Goal: Navigation & Orientation: Find specific page/section

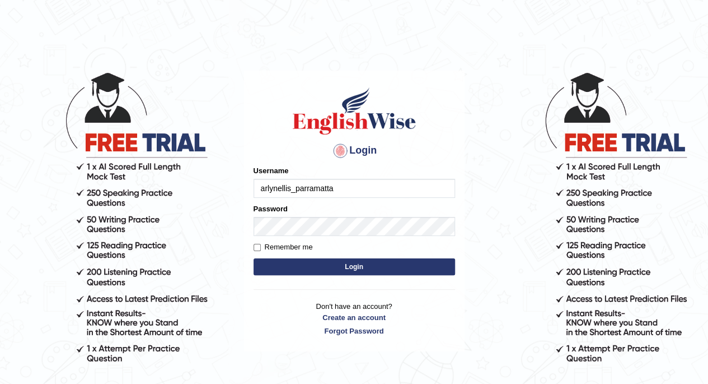
type input "arlynellis_parramatta"
click at [298, 207] on div "Password" at bounding box center [355, 219] width 202 height 32
type input "arlynellis_parramatta"
click at [359, 267] on button "Login" at bounding box center [355, 266] width 202 height 17
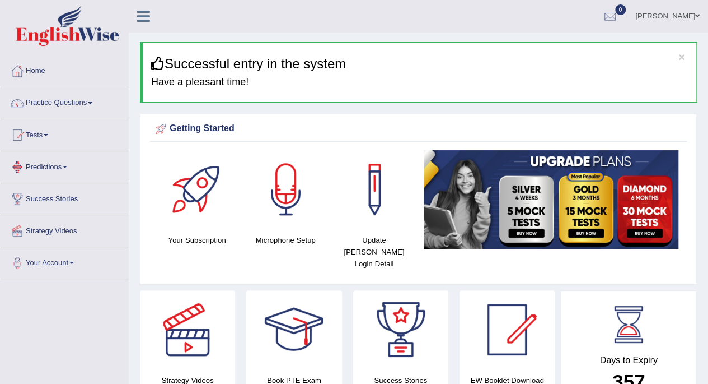
click at [50, 138] on link "Tests" at bounding box center [65, 133] width 128 height 28
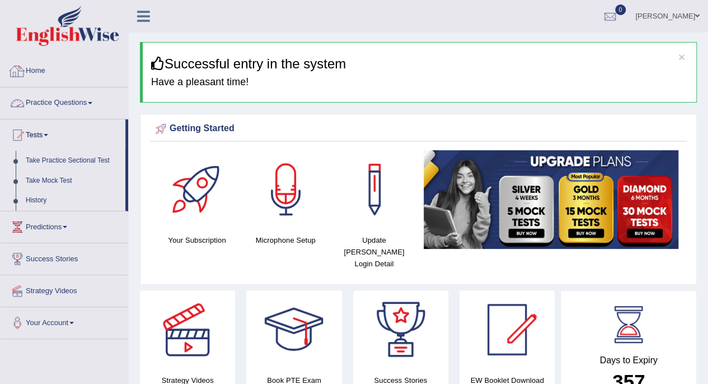
click at [104, 68] on link "Home" at bounding box center [65, 69] width 128 height 28
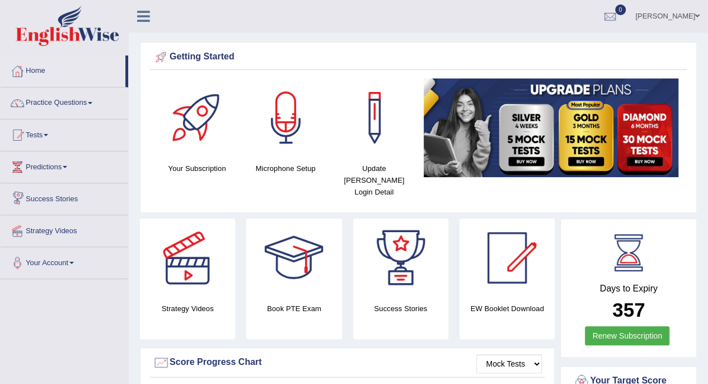
click at [70, 200] on link "Success Stories" at bounding box center [65, 197] width 128 height 28
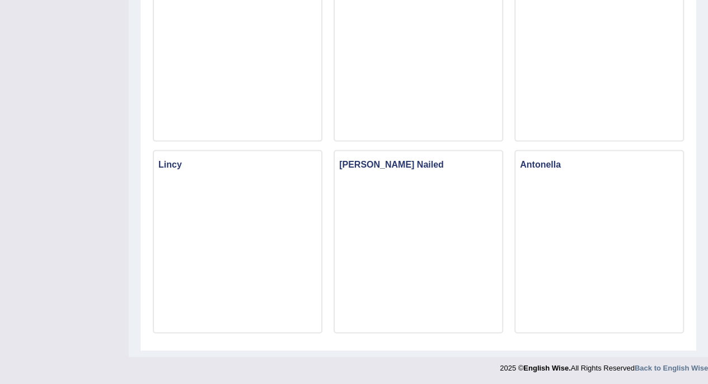
scroll to position [1113, 0]
click at [663, 332] on div "Antonella" at bounding box center [600, 240] width 170 height 183
